Goal: Entertainment & Leisure: Consume media (video, audio)

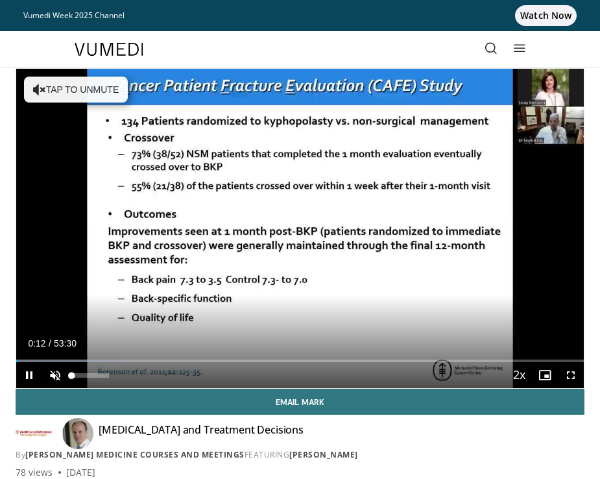
click at [52, 373] on span "Video Player" at bounding box center [55, 375] width 26 height 26
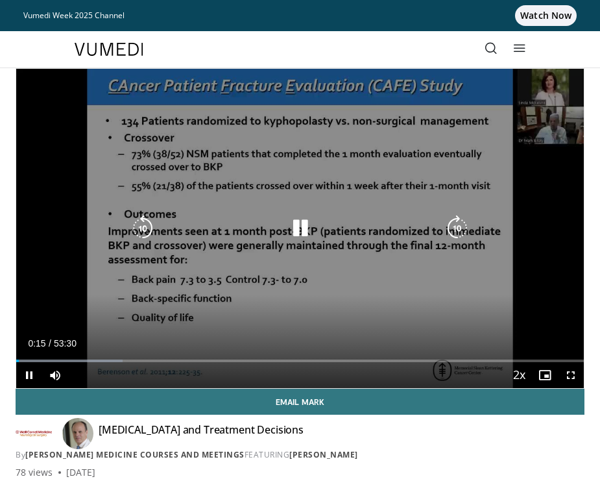
click at [59, 359] on div "Loaded : 18.69% 00:15 04:02" at bounding box center [300, 356] width 568 height 12
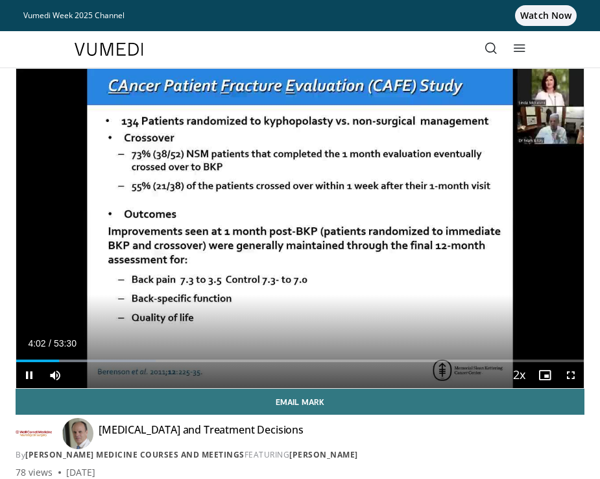
click at [124, 363] on div "Current Time 4:02 / Duration 53:30 Pause Skip Backward Skip Forward Mute 100% L…" at bounding box center [300, 375] width 568 height 26
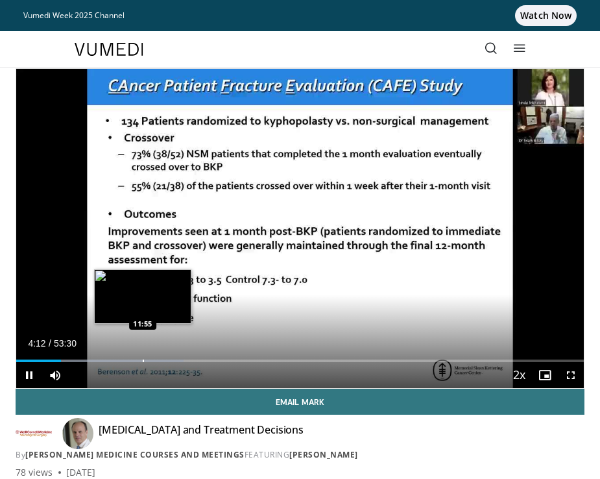
click at [143, 362] on div "Progress Bar" at bounding box center [143, 361] width 1 height 3
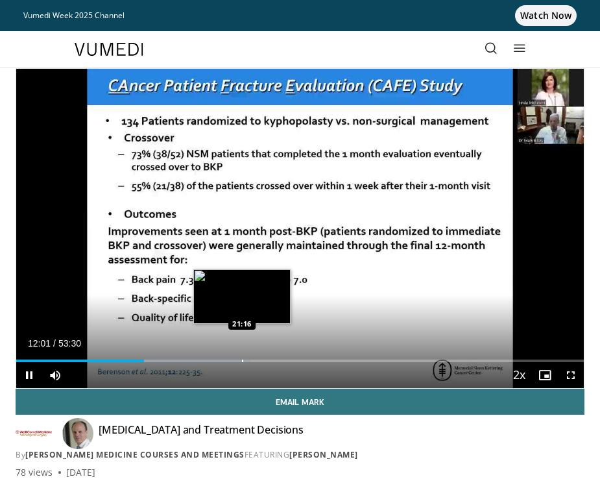
click at [242, 360] on div "Progress Bar" at bounding box center [242, 361] width 1 height 3
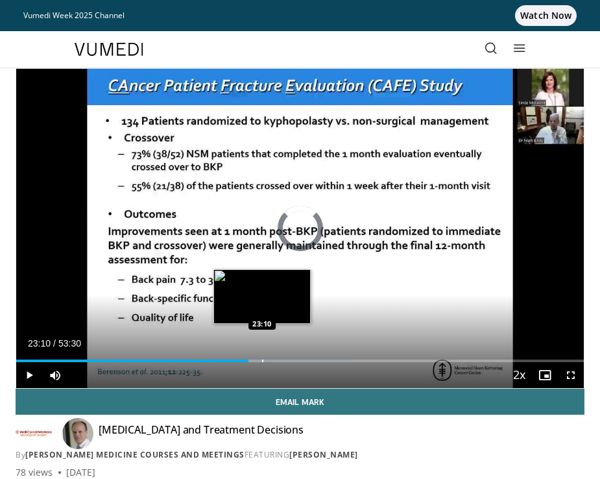
click at [262, 362] on div "Progress Bar" at bounding box center [262, 361] width 1 height 3
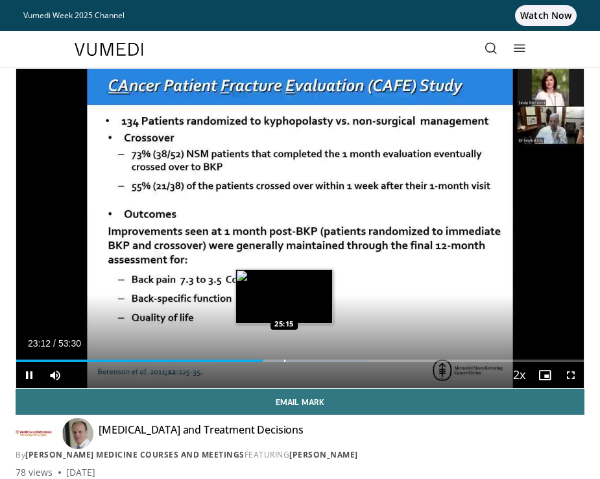
click at [284, 360] on div "Progress Bar" at bounding box center [284, 361] width 1 height 3
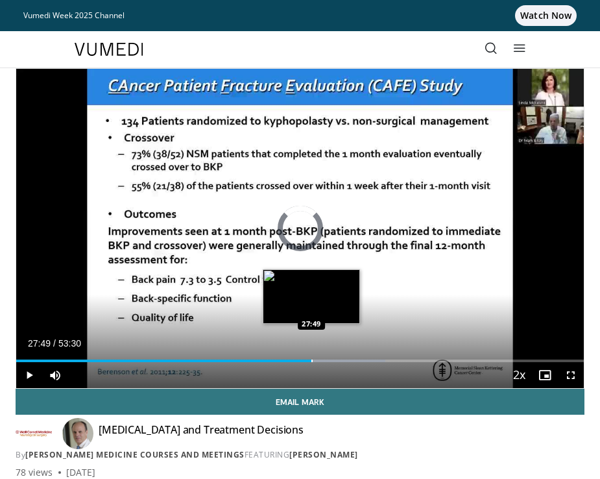
click at [312, 359] on div "Loaded : 64.98% 27:49 27:49" at bounding box center [300, 356] width 568 height 12
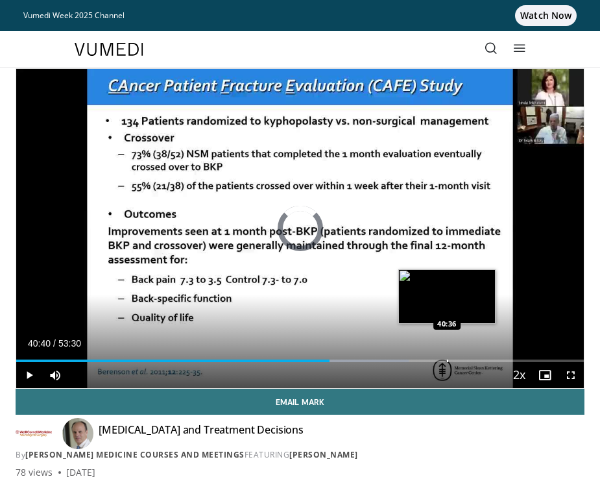
click at [448, 360] on div "Progress Bar" at bounding box center [447, 361] width 1 height 3
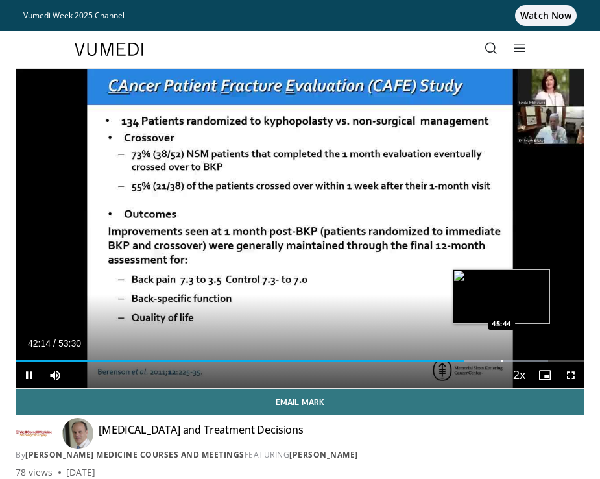
click at [502, 359] on div "Loaded : 93.75% 42:14 45:44" at bounding box center [300, 356] width 568 height 12
